Goal: Information Seeking & Learning: Learn about a topic

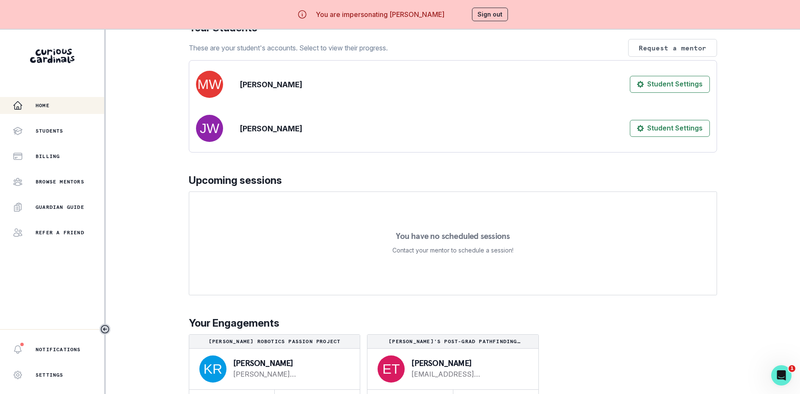
scroll to position [30, 0]
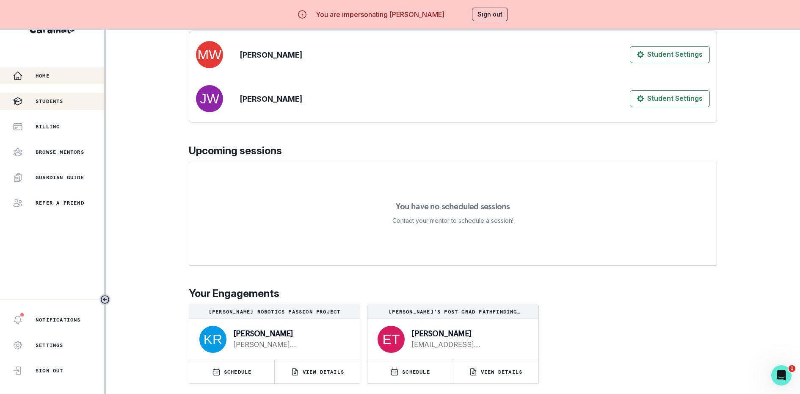
click at [40, 107] on button "Students" at bounding box center [52, 101] width 104 height 17
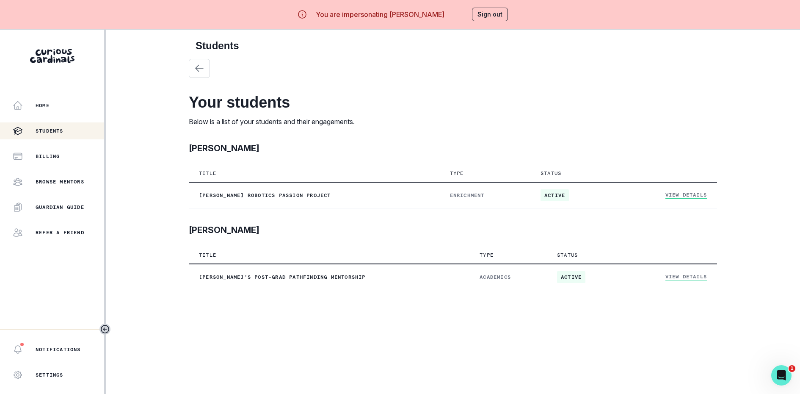
scroll to position [30, 0]
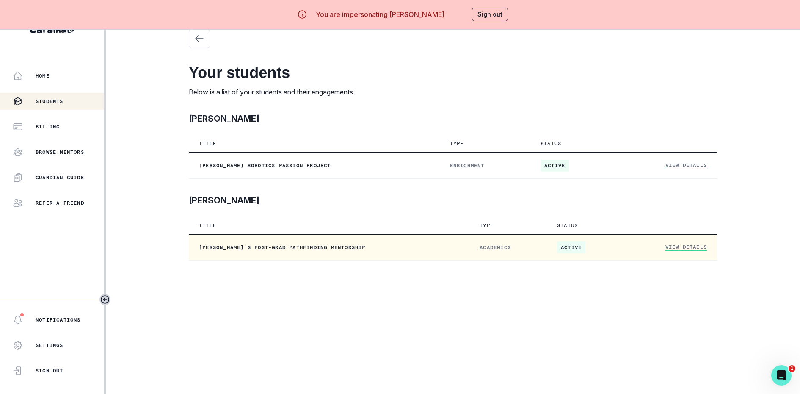
click at [672, 246] on link "View Details" at bounding box center [685, 246] width 41 height 7
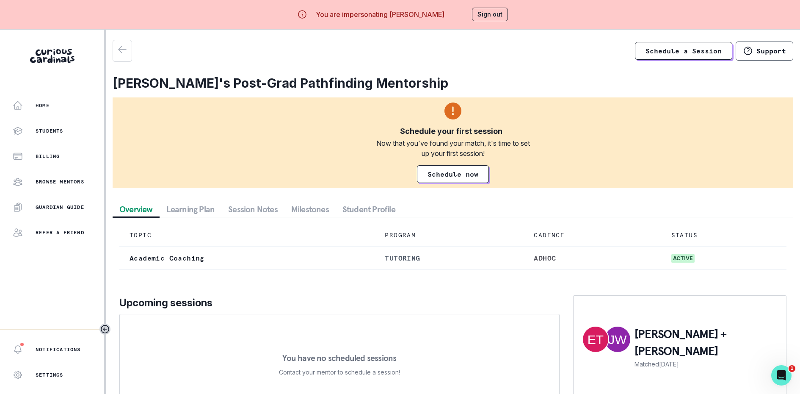
scroll to position [0, 0]
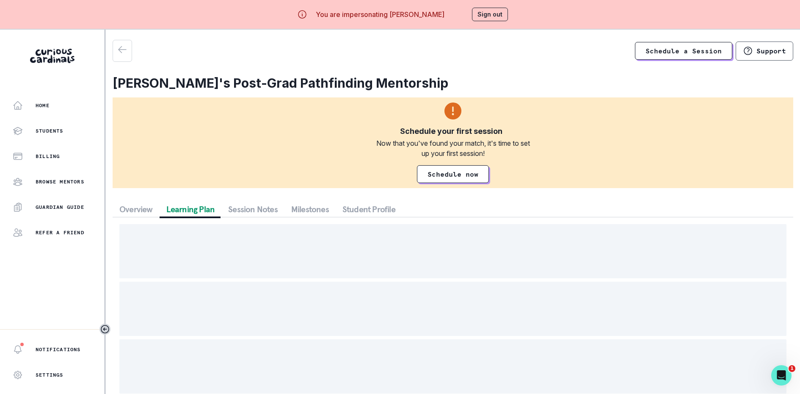
click at [207, 212] on button "Learning Plan" at bounding box center [191, 209] width 62 height 15
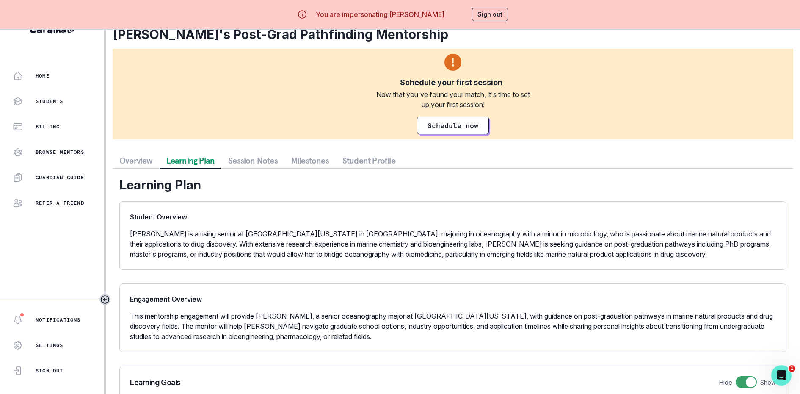
scroll to position [0, 0]
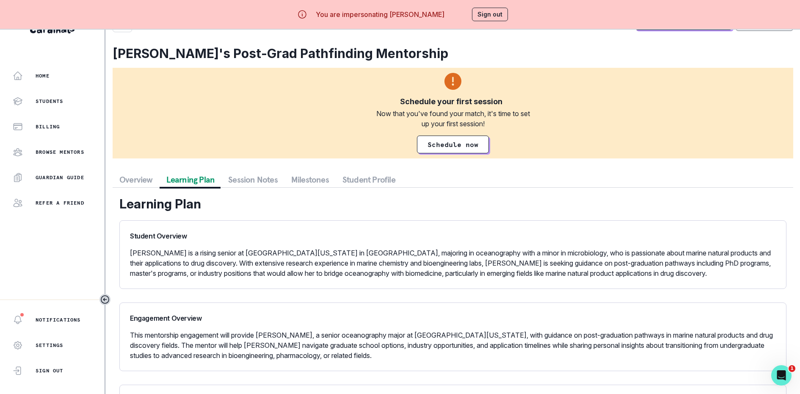
click at [232, 178] on button "Session Notes" at bounding box center [252, 179] width 63 height 15
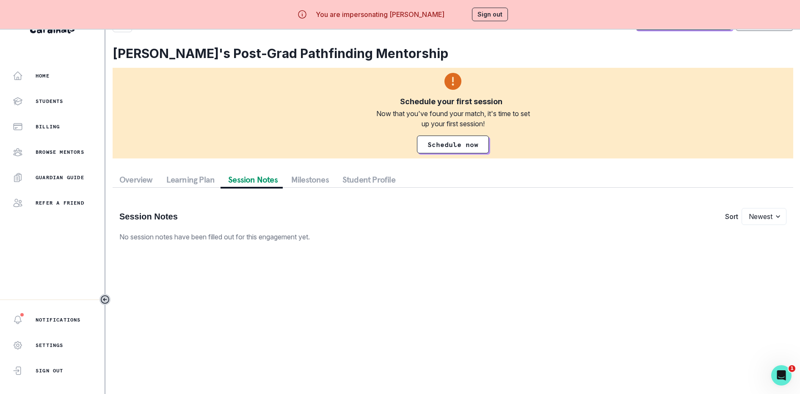
click at [303, 175] on button "Milestones" at bounding box center [309, 179] width 51 height 15
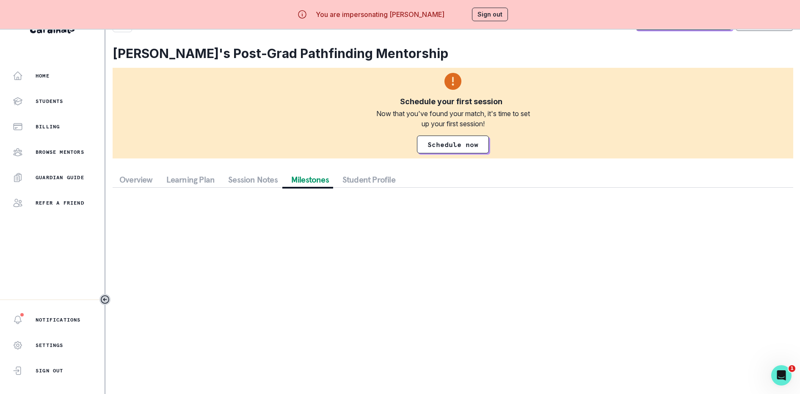
click at [353, 176] on button "Student Profile" at bounding box center [369, 179] width 66 height 15
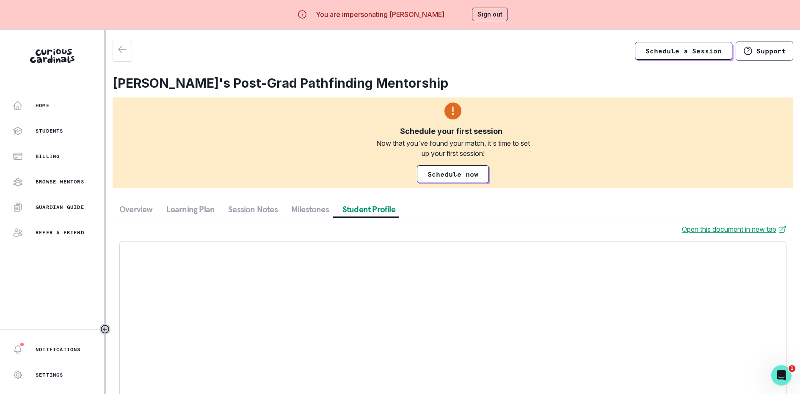
click at [492, 16] on button "Sign out" at bounding box center [490, 15] width 36 height 14
